Goal: Task Accomplishment & Management: Use online tool/utility

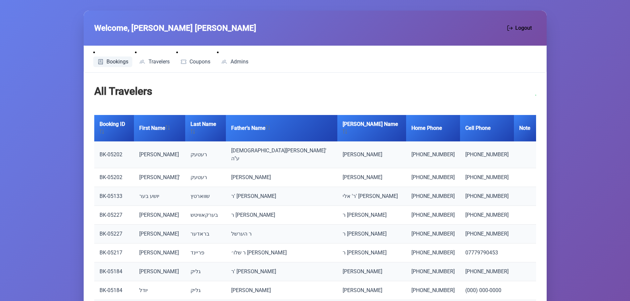
click at [117, 60] on span "Bookings" at bounding box center [117, 61] width 22 height 5
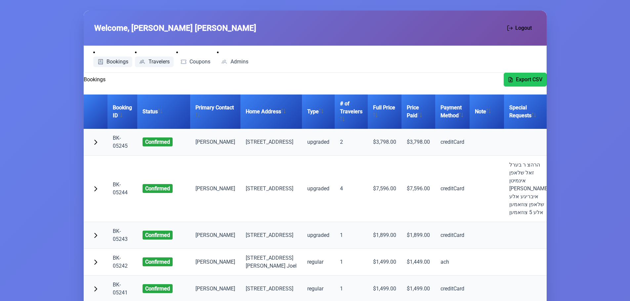
click at [156, 62] on span "Travelers" at bounding box center [158, 61] width 21 height 5
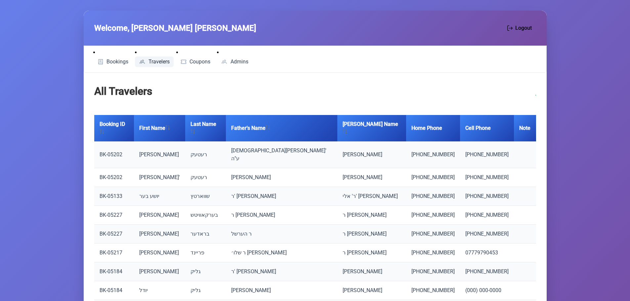
drag, startPoint x: 92, startPoint y: 54, endPoint x: 98, endPoint y: 56, distance: 6.5
click at [93, 54] on ul "Bookings Travelers Coupons Admins" at bounding box center [170, 59] width 164 height 21
click at [111, 59] on span "Bookings" at bounding box center [117, 61] width 22 height 5
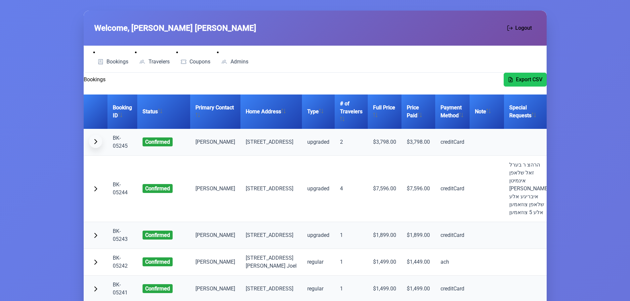
click at [96, 143] on button "button" at bounding box center [95, 141] width 13 height 13
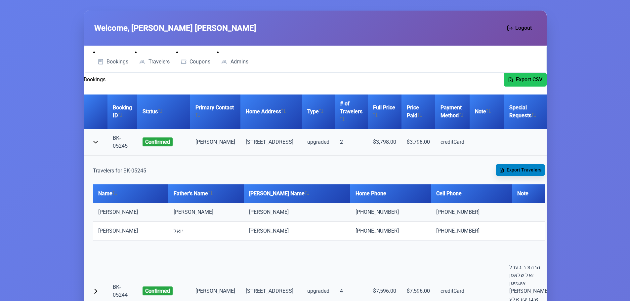
click at [513, 174] on span "Export Travelers" at bounding box center [524, 170] width 35 height 7
click at [508, 174] on span "Export Travelers" at bounding box center [524, 170] width 35 height 7
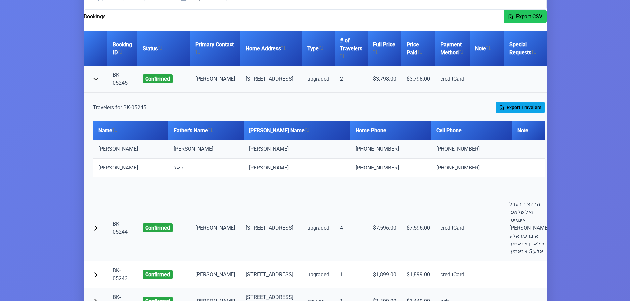
scroll to position [99, 0]
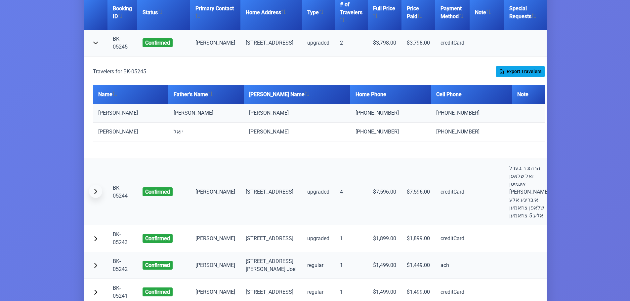
click at [94, 194] on span "button" at bounding box center [95, 191] width 5 height 5
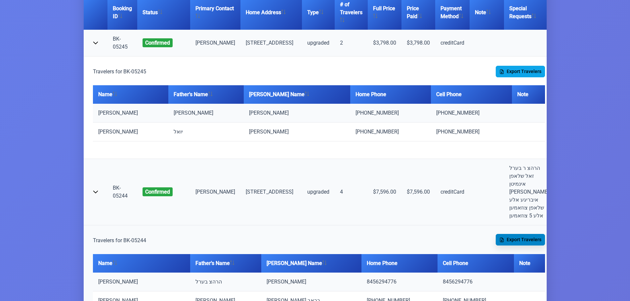
click at [522, 243] on span "Export Travelers" at bounding box center [524, 239] width 35 height 7
click at [93, 194] on span "button" at bounding box center [95, 191] width 5 height 5
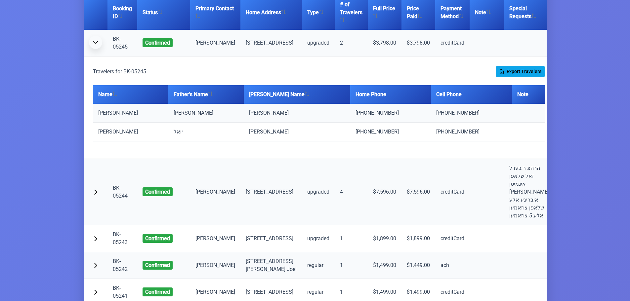
click at [95, 44] on span "button" at bounding box center [95, 42] width 5 height 5
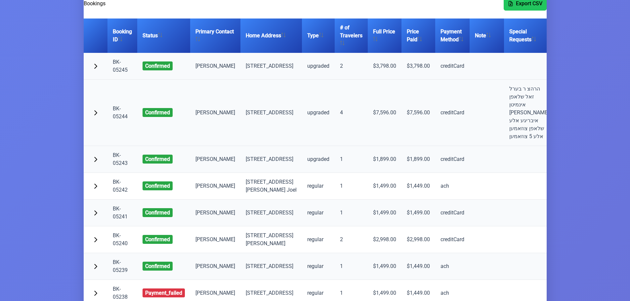
scroll to position [0, 0]
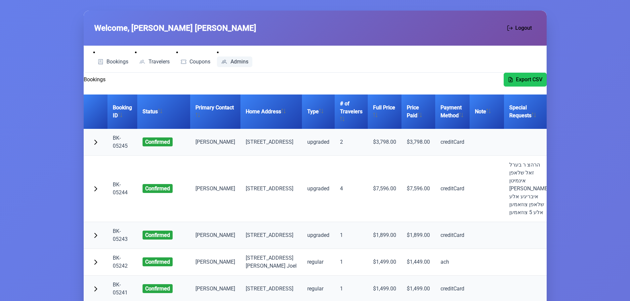
click at [245, 62] on span "Admins" at bounding box center [239, 61] width 18 height 5
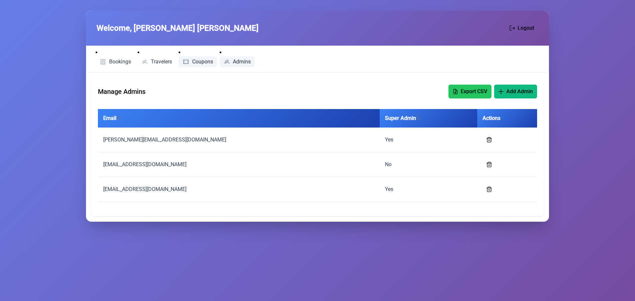
click at [195, 63] on span "Coupons" at bounding box center [202, 61] width 21 height 5
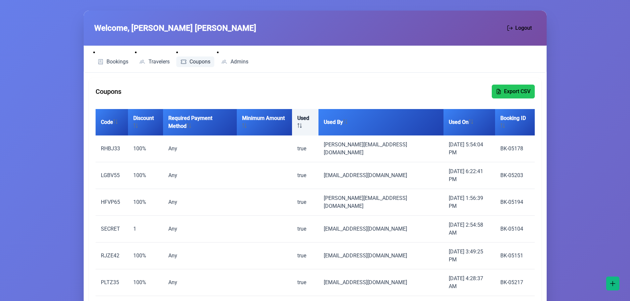
click at [314, 115] on th "Used" at bounding box center [305, 122] width 26 height 26
